Goal: Check status

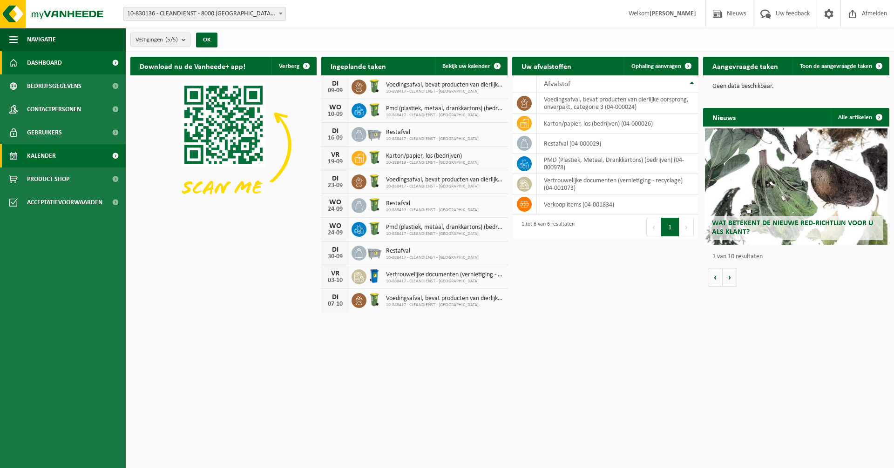
click at [50, 162] on span "Kalender" at bounding box center [41, 155] width 29 height 23
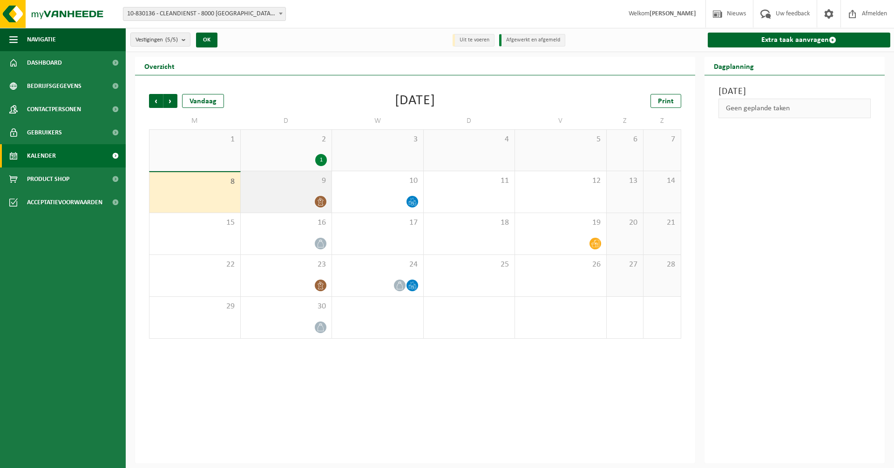
click at [314, 198] on div at bounding box center [286, 201] width 82 height 13
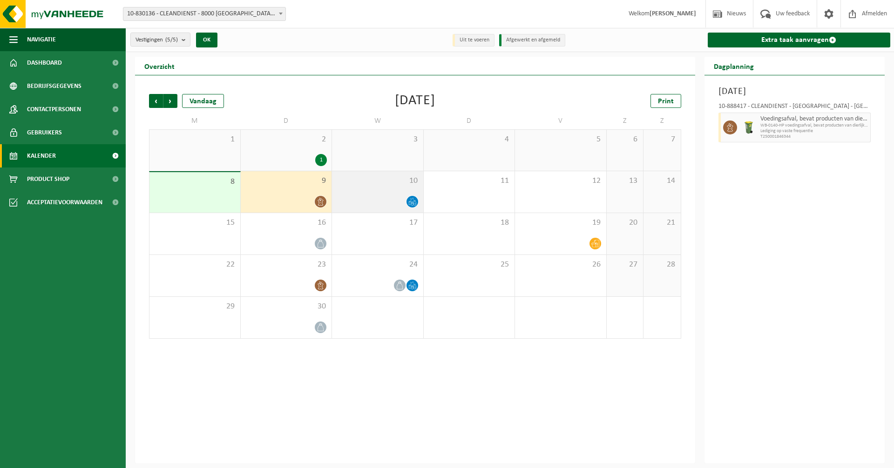
click at [405, 191] on div "10" at bounding box center [377, 191] width 91 height 41
